Goal: Check status

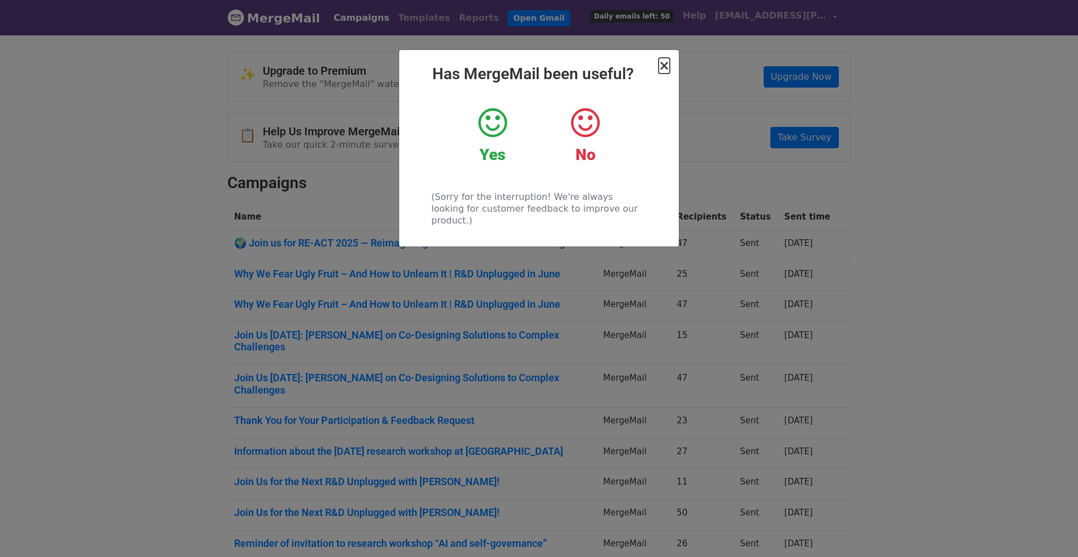
click at [663, 63] on span "×" at bounding box center [664, 66] width 11 height 16
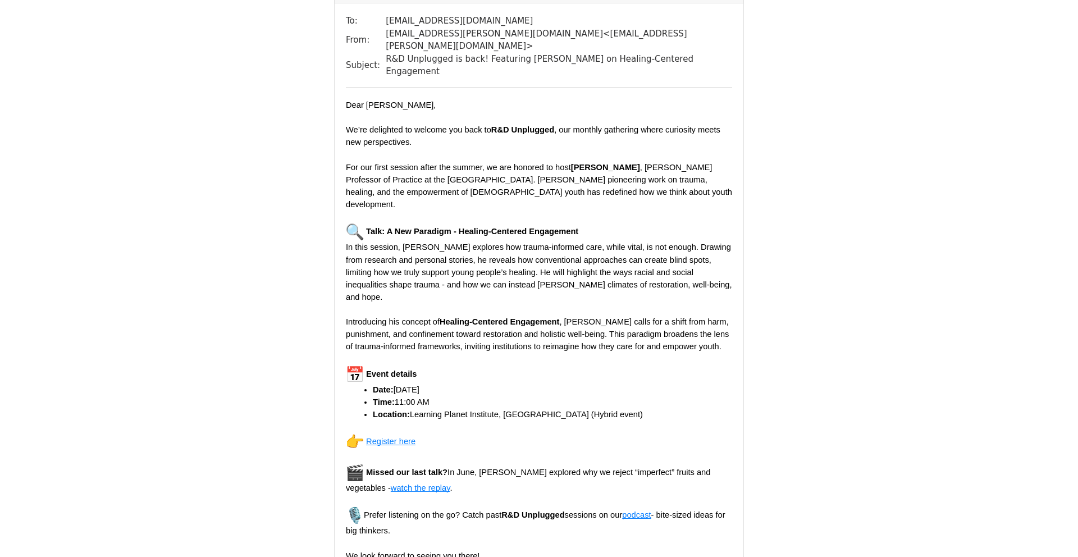
scroll to position [951, 0]
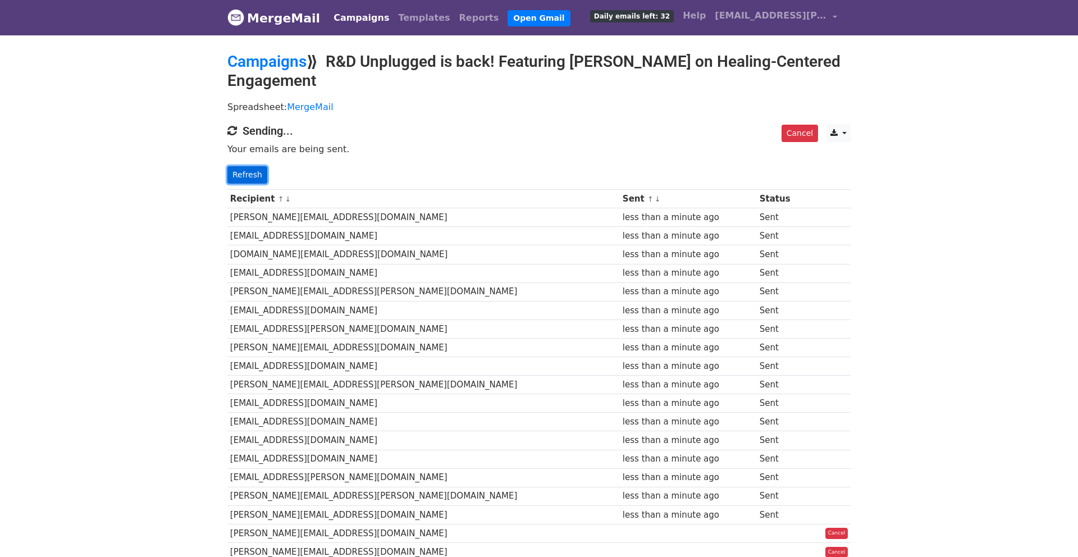
click at [239, 171] on link "Refresh" at bounding box center [247, 174] width 40 height 17
click at [245, 177] on link "Refresh" at bounding box center [247, 174] width 40 height 17
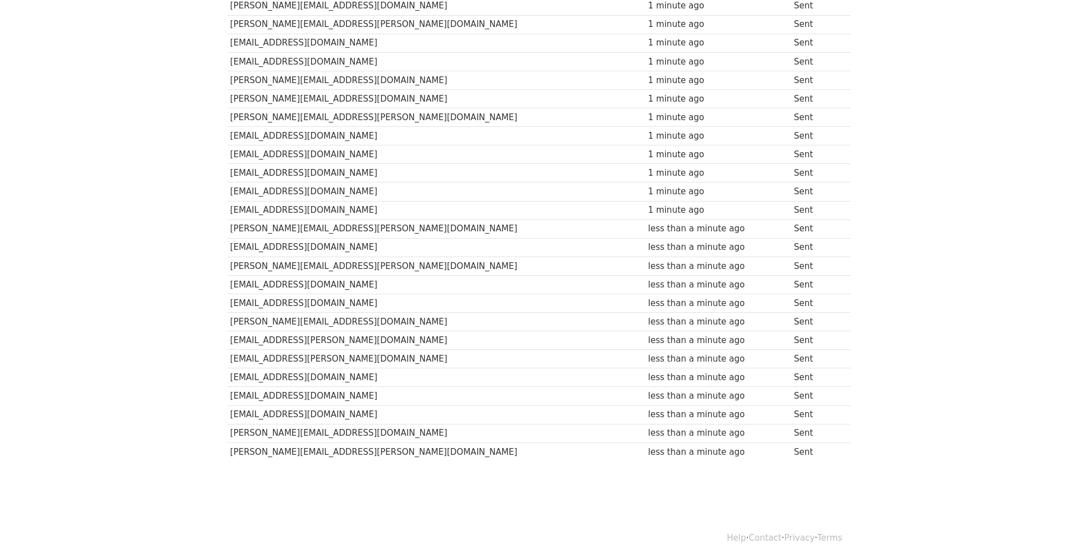
scroll to position [548, 0]
